Goal: Information Seeking & Learning: Check status

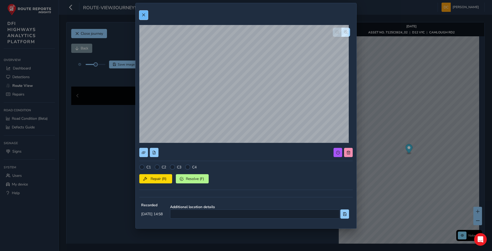
click at [140, 13] on button at bounding box center [143, 15] width 9 height 9
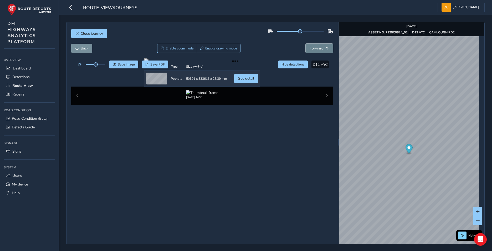
click at [319, 46] on span "Forward" at bounding box center [317, 48] width 14 height 5
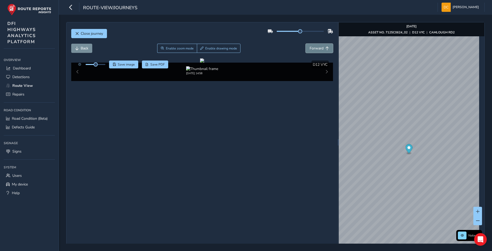
click at [319, 46] on span "Forward" at bounding box center [317, 48] width 14 height 5
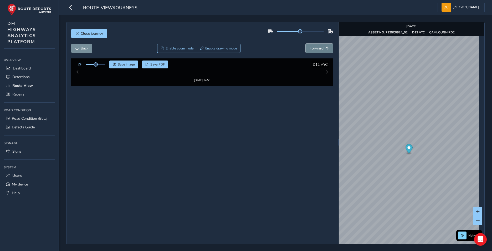
click at [319, 46] on span "Forward" at bounding box center [317, 48] width 14 height 5
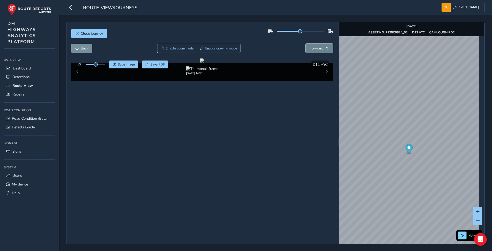
click at [319, 46] on span "Forward" at bounding box center [317, 48] width 14 height 5
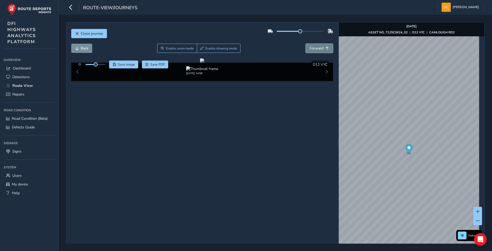
click at [319, 46] on span "Forward" at bounding box center [317, 48] width 14 height 5
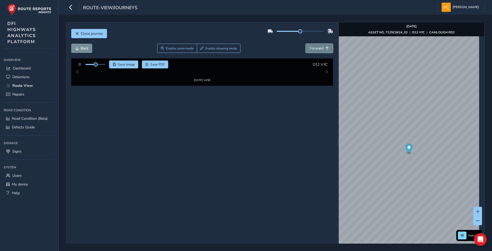
click at [319, 46] on span "Forward" at bounding box center [317, 48] width 14 height 5
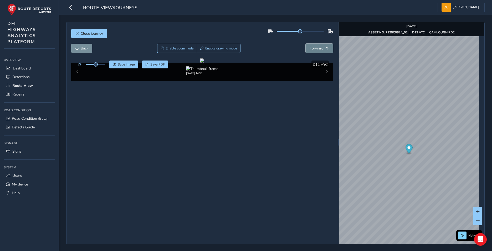
click at [319, 46] on span "Forward" at bounding box center [317, 48] width 14 height 5
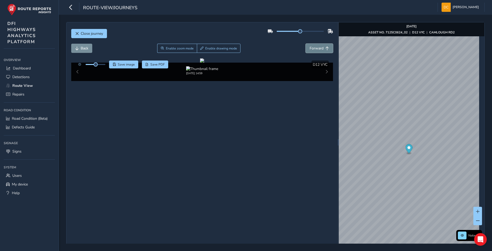
click at [319, 46] on span "Forward" at bounding box center [317, 48] width 14 height 5
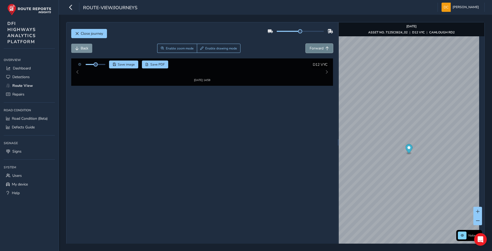
click at [319, 46] on span "Forward" at bounding box center [317, 48] width 14 height 5
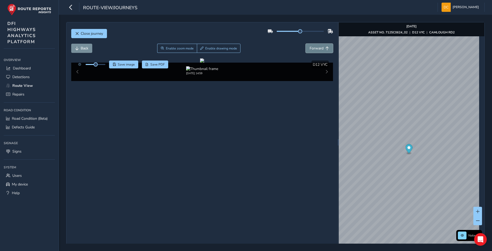
click at [319, 46] on span "Forward" at bounding box center [317, 48] width 14 height 5
click at [84, 50] on span "Back" at bounding box center [85, 48] width 8 height 5
click at [186, 47] on span "Enable zoom mode" at bounding box center [180, 48] width 28 height 4
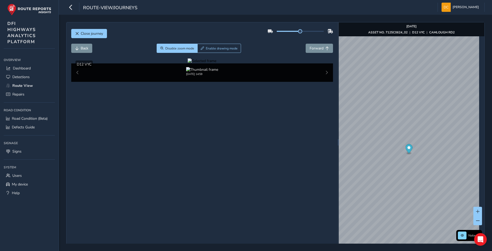
click at [190, 63] on div at bounding box center [202, 60] width 29 height 5
click at [469, 4] on span "[PERSON_NAME]" at bounding box center [466, 7] width 26 height 9
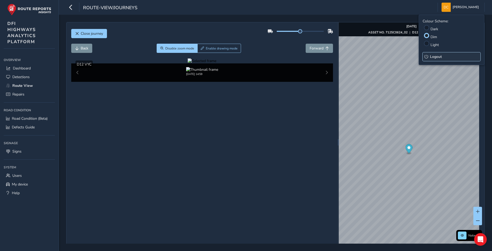
click at [436, 59] on span "Logout" at bounding box center [436, 56] width 12 height 5
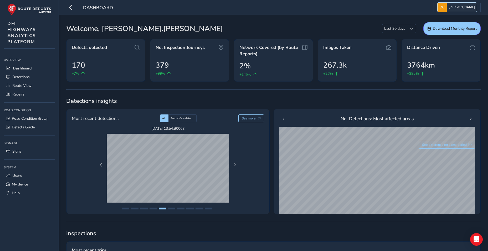
click at [465, 7] on span "[PERSON_NAME]" at bounding box center [462, 7] width 26 height 9
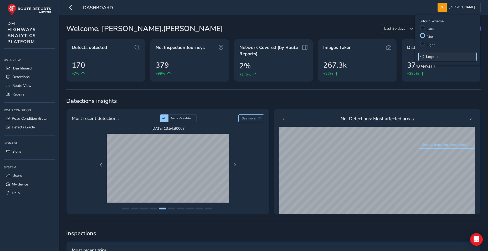
click at [435, 55] on span "Logout" at bounding box center [432, 56] width 12 height 5
